Goal: Information Seeking & Learning: Learn about a topic

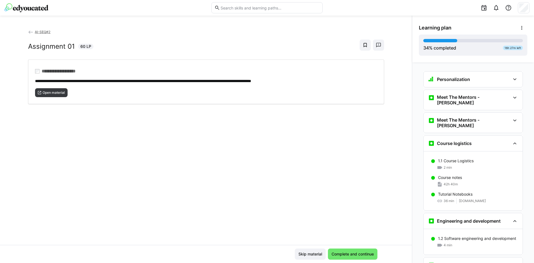
scroll to position [1094, 0]
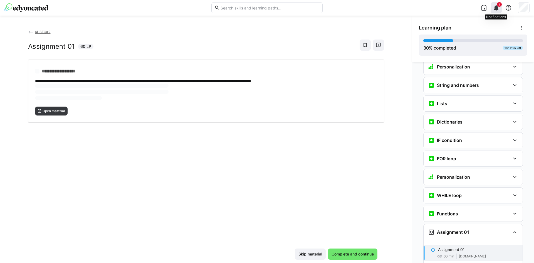
click at [497, 6] on eds-icon at bounding box center [496, 7] width 7 height 7
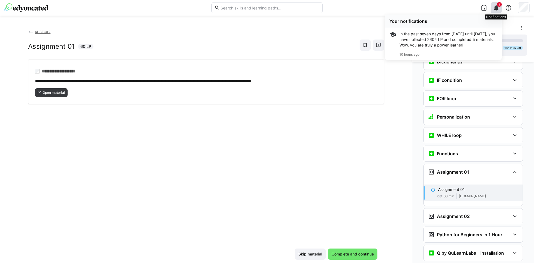
scroll to position [354, 0]
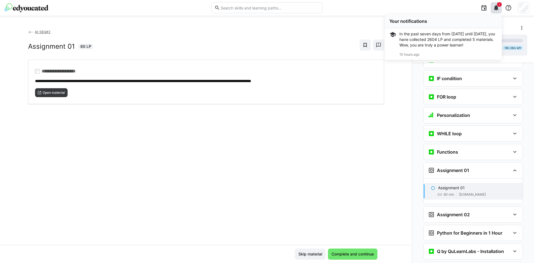
click at [456, 14] on div "1 Your notifications In the past seven days from [DATE] until [DATE], you have …" at bounding box center [428, 8] width 203 height 16
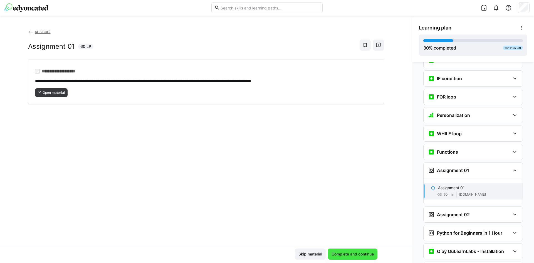
click at [355, 253] on span "Complete and continue" at bounding box center [353, 254] width 44 height 6
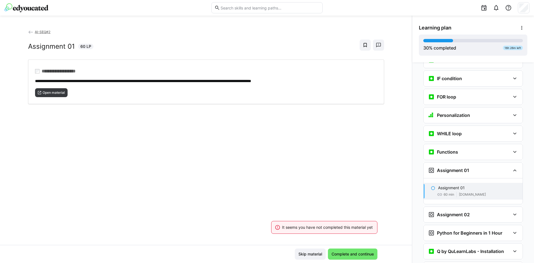
click at [453, 192] on div "60 min [DOMAIN_NAME]" at bounding box center [478, 195] width 80 height 6
click at [46, 89] on span "Open material" at bounding box center [51, 92] width 33 height 9
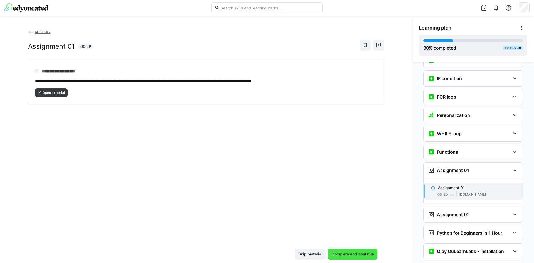
click at [341, 254] on span "Complete and continue" at bounding box center [353, 254] width 44 height 6
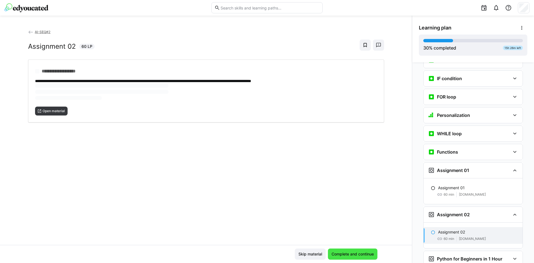
scroll to position [377, 0]
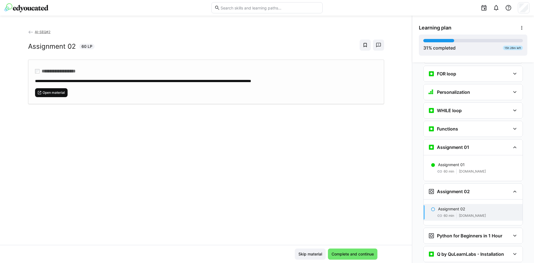
click at [56, 90] on span "Open material" at bounding box center [53, 92] width 23 height 4
click at [353, 258] on span "Complete and continue" at bounding box center [353, 253] width 50 height 11
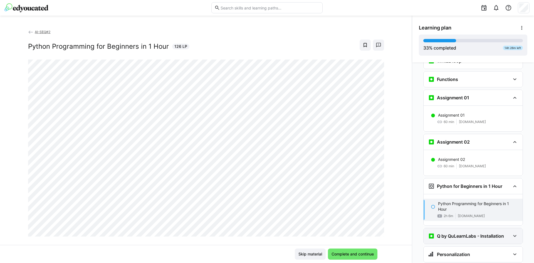
scroll to position [434, 0]
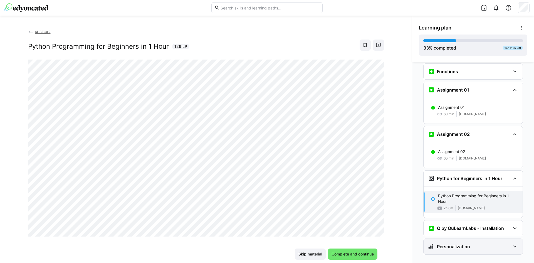
click at [444, 243] on div "Personalization" at bounding box center [473, 247] width 99 height 16
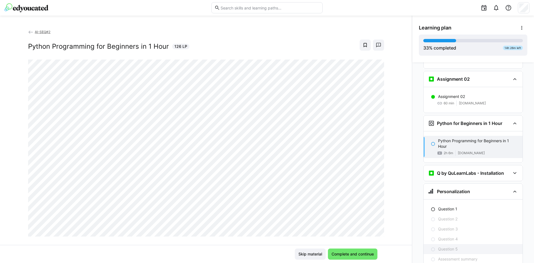
scroll to position [503, 0]
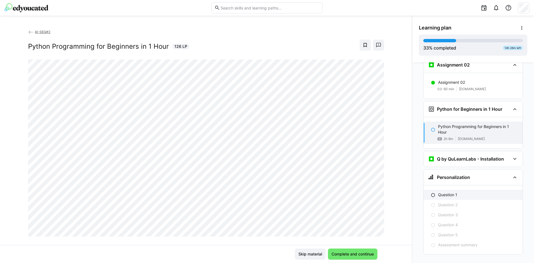
click at [445, 192] on p "Question 1" at bounding box center [447, 195] width 19 height 6
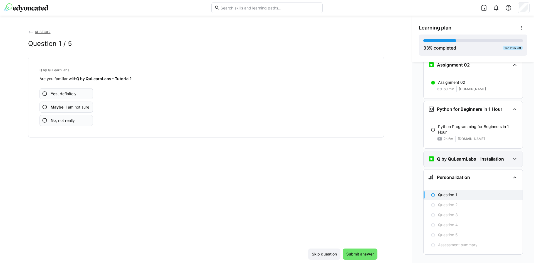
click at [466, 156] on h3 "Q by QuLearnLabs - Installation" at bounding box center [470, 159] width 67 height 6
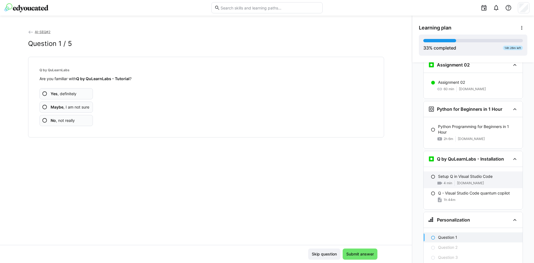
click at [453, 174] on p "Setup Q in Visual Studio Code" at bounding box center [465, 177] width 55 height 6
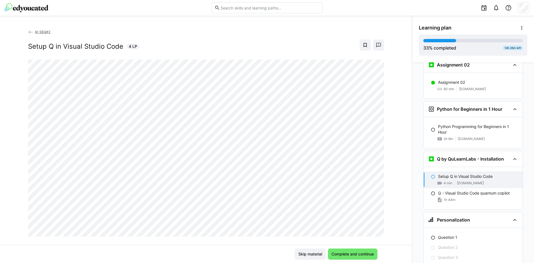
scroll to position [546, 0]
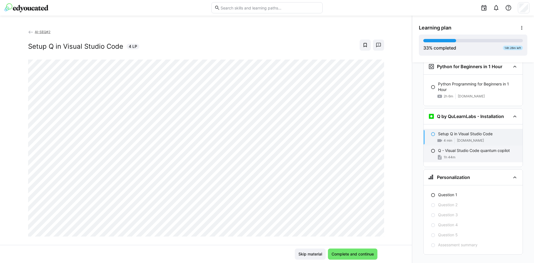
click at [478, 154] on div "1h 44m" at bounding box center [478, 157] width 80 height 6
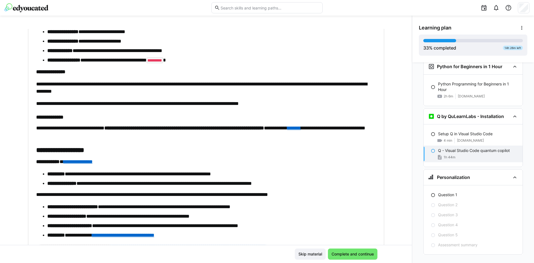
scroll to position [1537, 0]
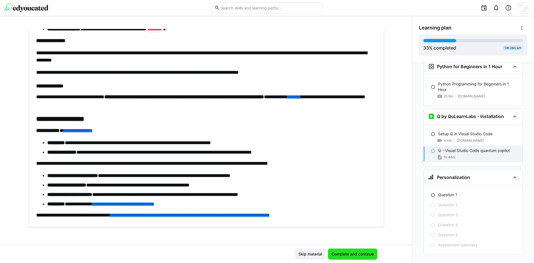
click at [357, 256] on span "Complete and continue" at bounding box center [353, 254] width 44 height 6
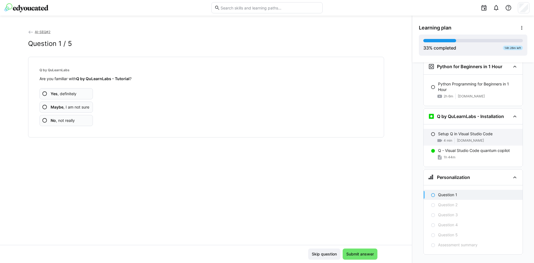
click at [463, 131] on p "Setup Q in Visual Studio Code" at bounding box center [465, 134] width 55 height 6
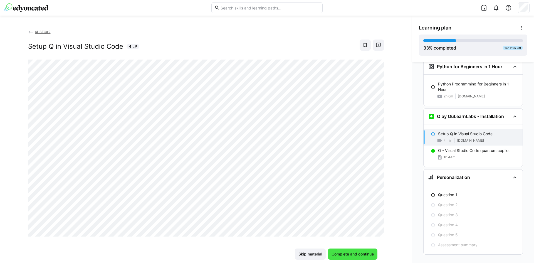
click at [353, 253] on span "Complete and continue" at bounding box center [353, 254] width 44 height 6
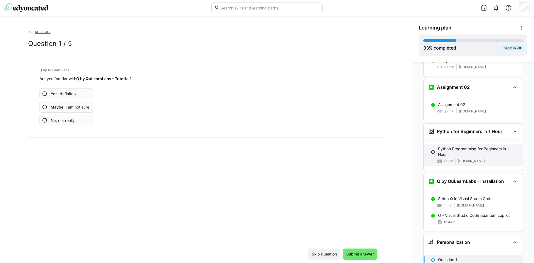
click at [463, 146] on p "Python Programming for Beginners in 1 Hour" at bounding box center [478, 151] width 80 height 11
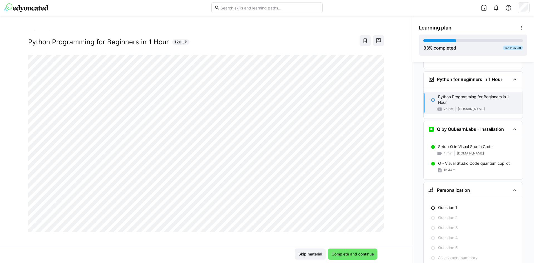
scroll to position [9, 0]
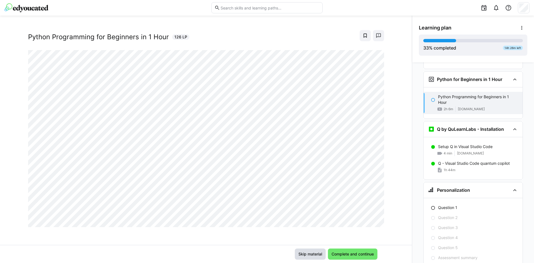
click at [303, 256] on span "Skip material" at bounding box center [310, 254] width 25 height 6
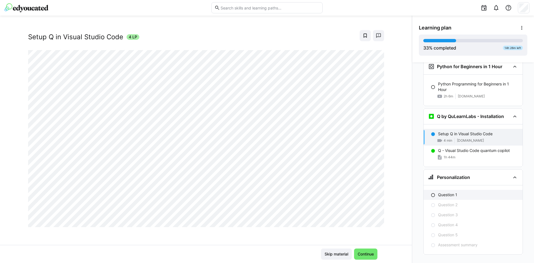
click at [440, 192] on p "Question 1" at bounding box center [447, 195] width 19 height 6
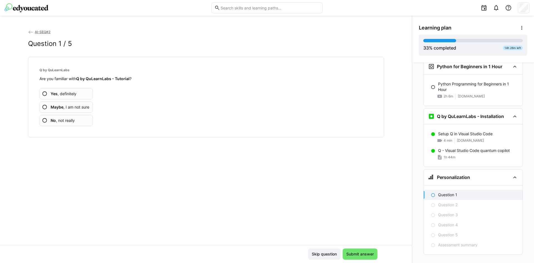
click at [67, 90] on app-assessment-question-radio "Yes , definitely" at bounding box center [67, 93] width 54 height 11
click at [61, 106] on b "Maybe" at bounding box center [57, 107] width 13 height 5
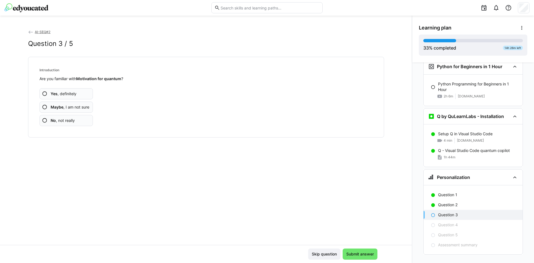
click at [71, 108] on span "Maybe , I am not sure" at bounding box center [70, 107] width 39 height 6
click at [67, 108] on span "Maybe , I am not sure" at bounding box center [70, 107] width 39 height 6
click at [73, 108] on span "Maybe , I am not sure" at bounding box center [70, 107] width 39 height 6
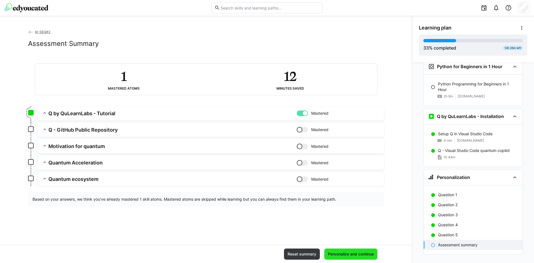
click at [342, 248] on span "Personalize and continue" at bounding box center [350, 253] width 53 height 11
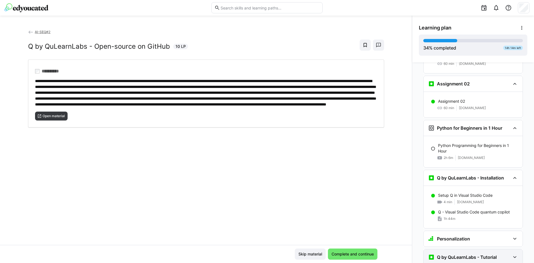
scroll to position [591, 0]
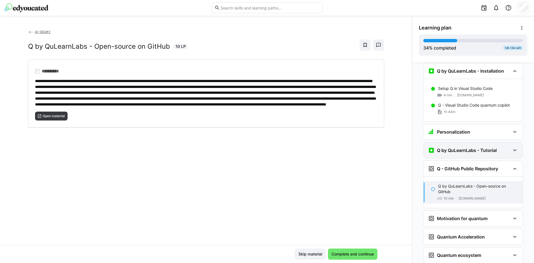
click at [512, 147] on eds-icon at bounding box center [515, 150] width 7 height 7
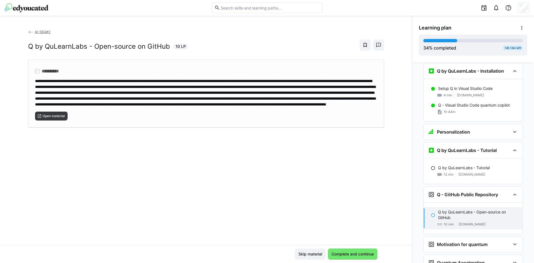
click at [52, 120] on div "Open material" at bounding box center [206, 113] width 342 height 13
click at [353, 252] on span "Complete and continue" at bounding box center [353, 254] width 44 height 6
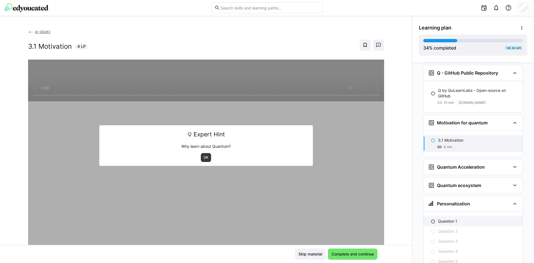
scroll to position [713, 0]
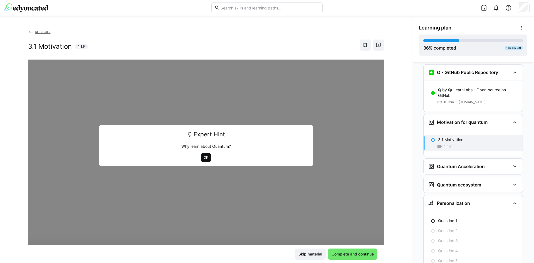
click at [203, 157] on span "OK" at bounding box center [206, 157] width 6 height 4
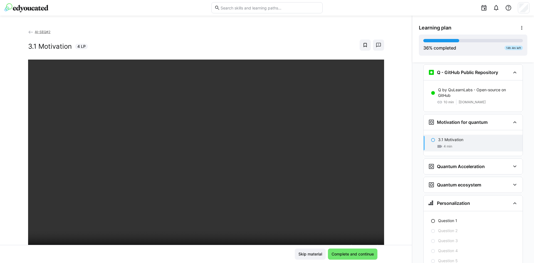
scroll to position [65, 0]
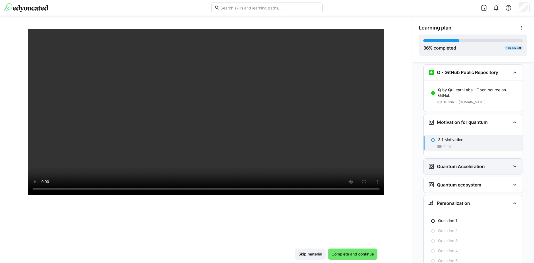
click at [475, 163] on div "Quantum Acceleration" at bounding box center [473, 167] width 99 height 16
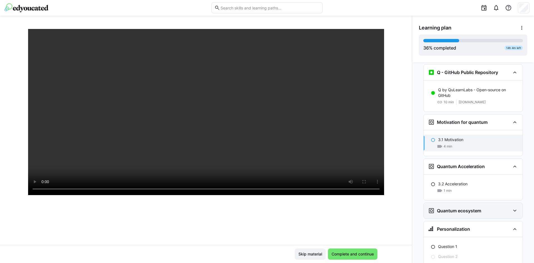
click at [462, 203] on div "Quantum ecosystem" at bounding box center [473, 211] width 99 height 16
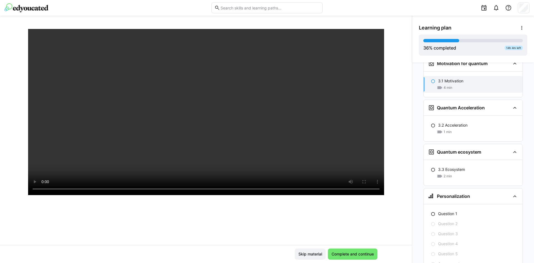
scroll to position [791, 0]
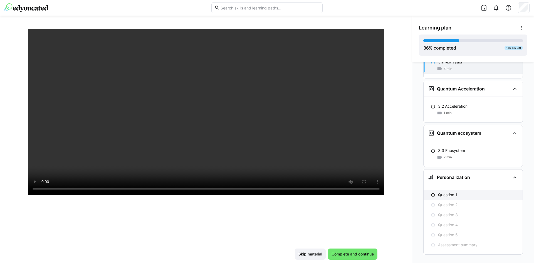
click at [454, 192] on p "Question 1" at bounding box center [447, 195] width 19 height 6
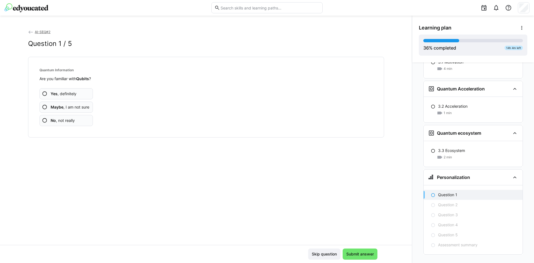
click at [68, 92] on span "Yes , definitely" at bounding box center [64, 94] width 26 height 6
click at [63, 105] on span "Maybe , I am not sure" at bounding box center [70, 107] width 39 height 6
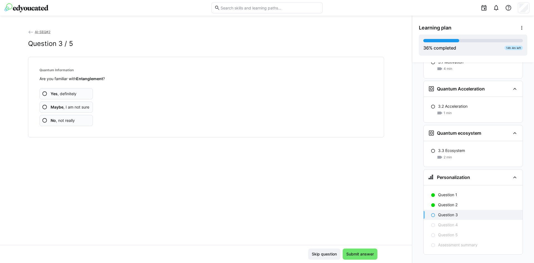
click at [60, 106] on b "Maybe" at bounding box center [57, 107] width 13 height 5
click at [54, 109] on b "Maybe" at bounding box center [57, 107] width 13 height 5
click at [56, 107] on b "Maybe" at bounding box center [57, 107] width 13 height 5
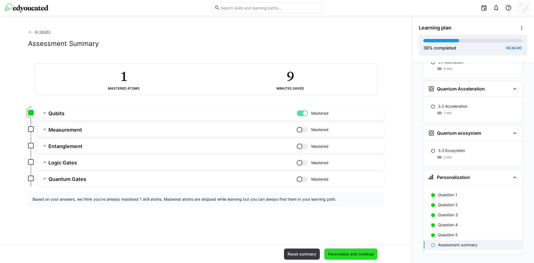
click at [343, 249] on span "Personalize and continue" at bounding box center [350, 253] width 53 height 11
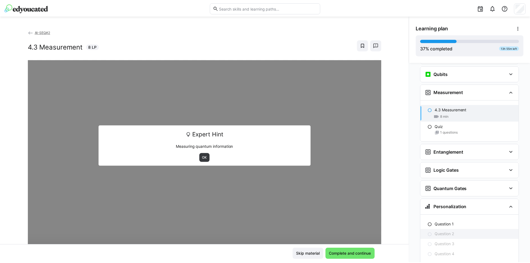
scroll to position [943, 0]
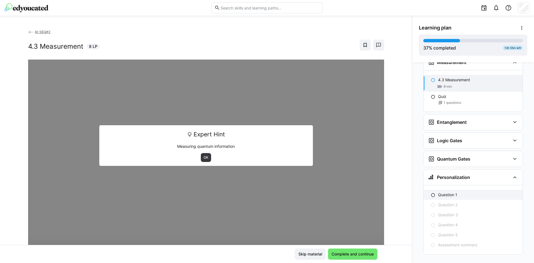
click at [446, 192] on p "Question 1" at bounding box center [447, 195] width 19 height 6
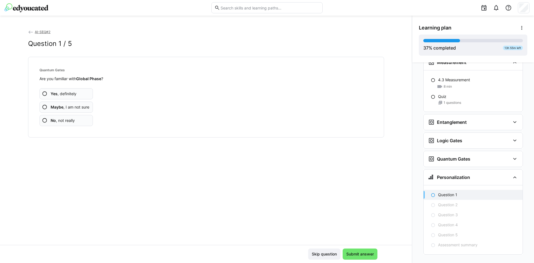
click at [40, 32] on span "AI-SEQ#2" at bounding box center [43, 32] width 16 height 4
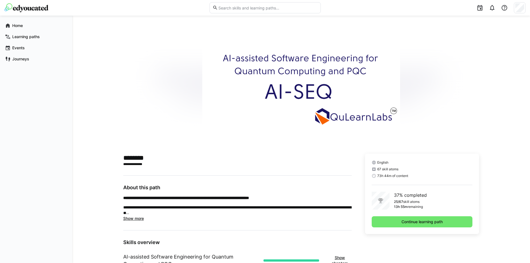
click at [491, 125] on div "**********" at bounding box center [301, 211] width 458 height 391
click at [400, 220] on span "Continue learning path" at bounding box center [422, 221] width 101 height 11
